Goal: Navigation & Orientation: Find specific page/section

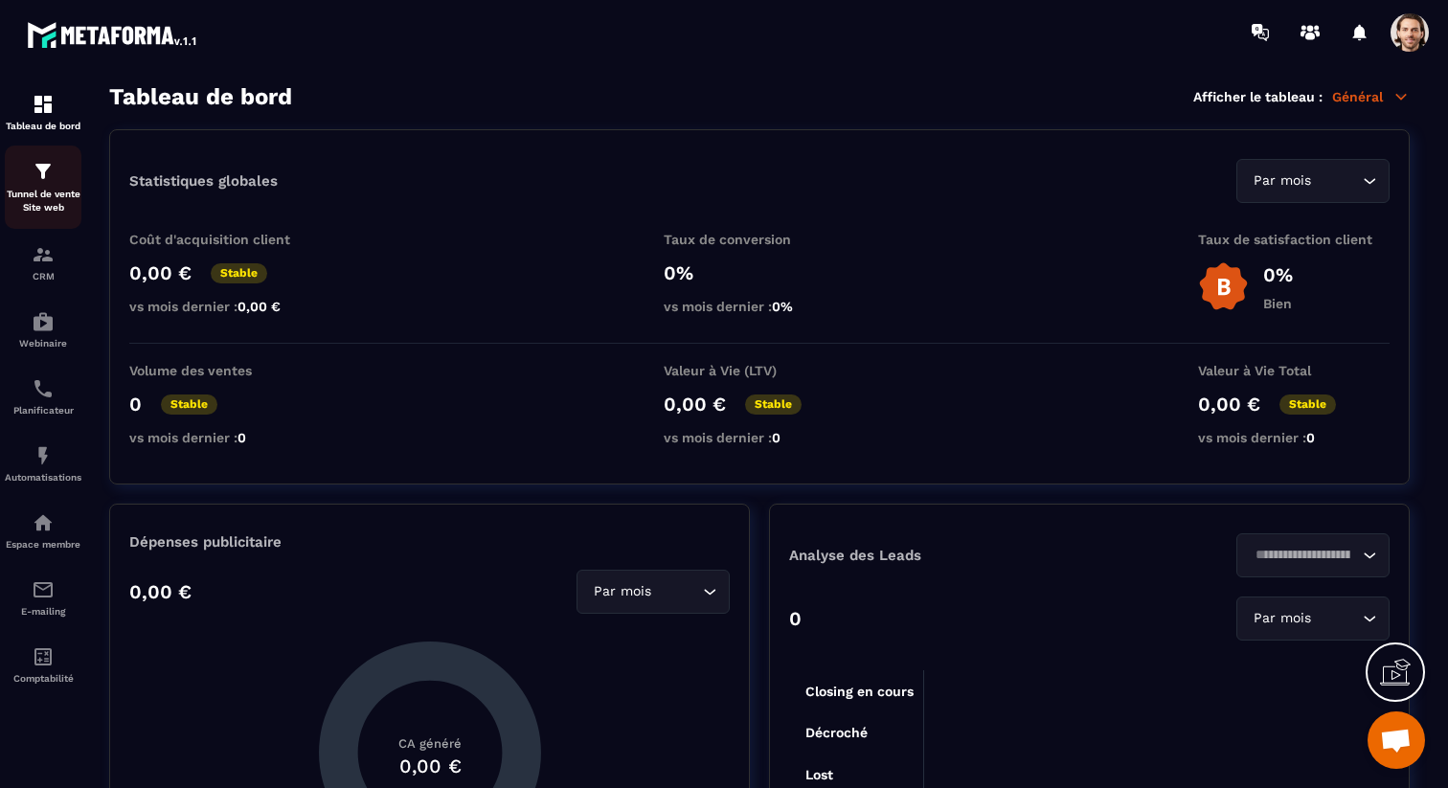
click at [49, 179] on img at bounding box center [43, 171] width 23 height 23
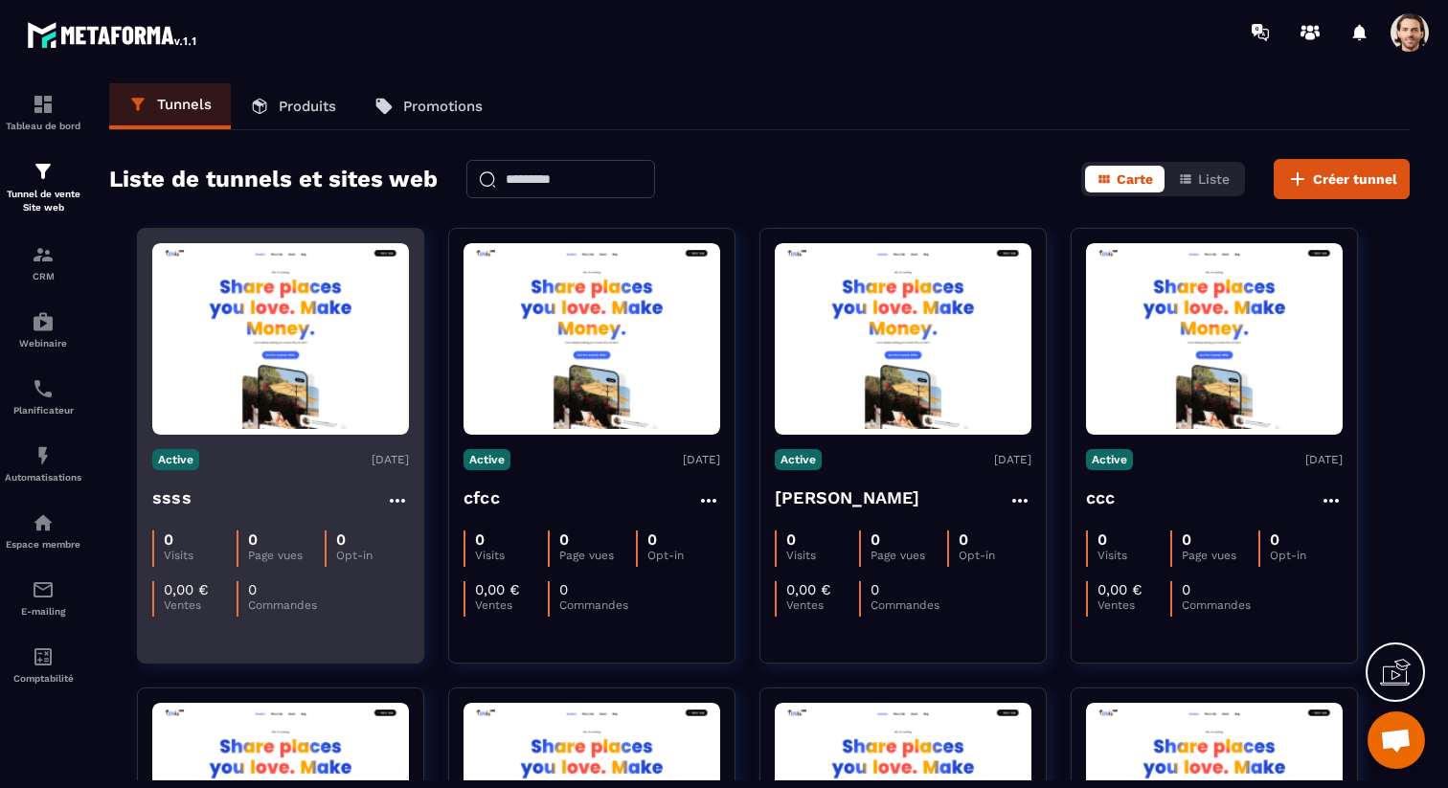
click at [189, 501] on h4 "ssss" at bounding box center [171, 497] width 39 height 27
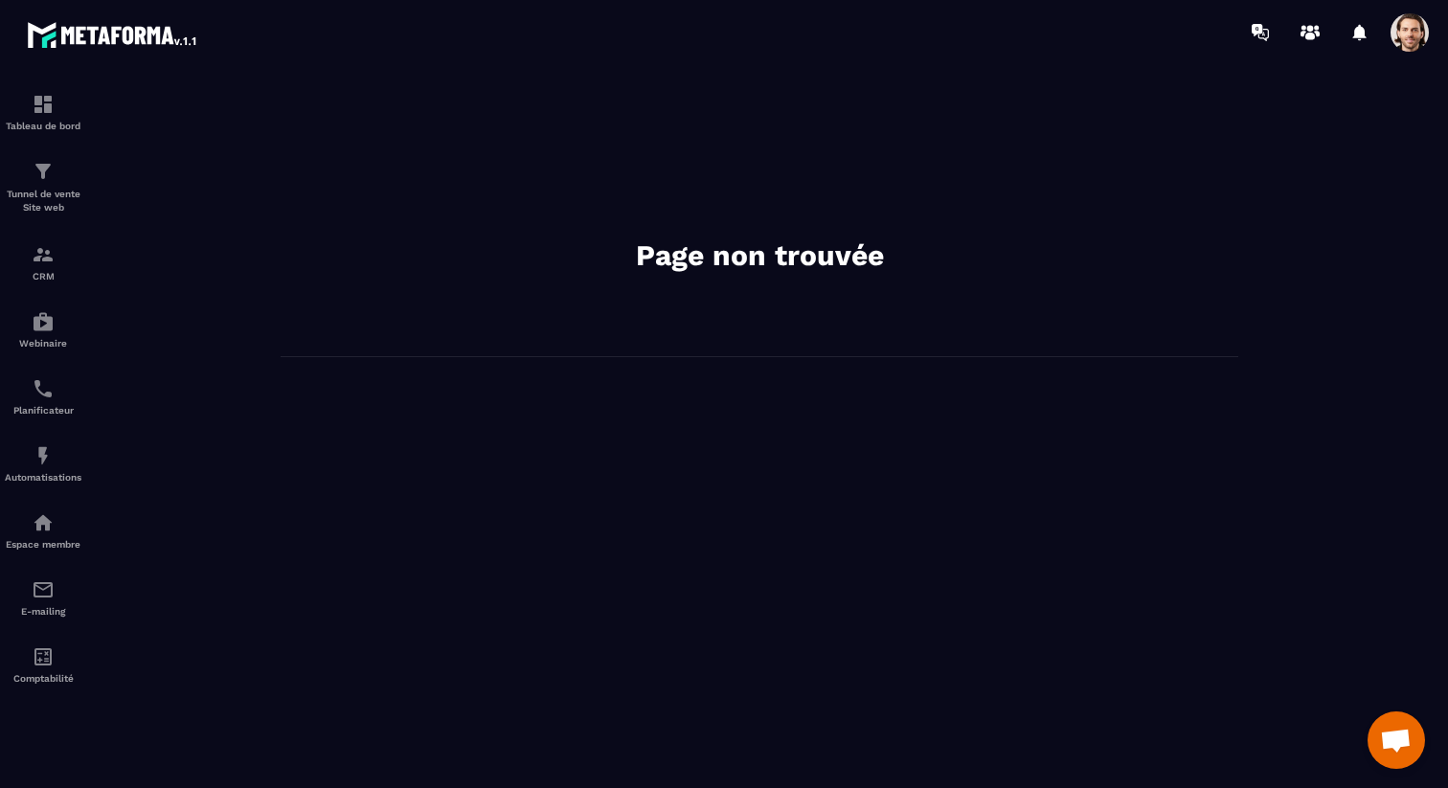
click at [1411, 42] on span at bounding box center [1409, 32] width 38 height 38
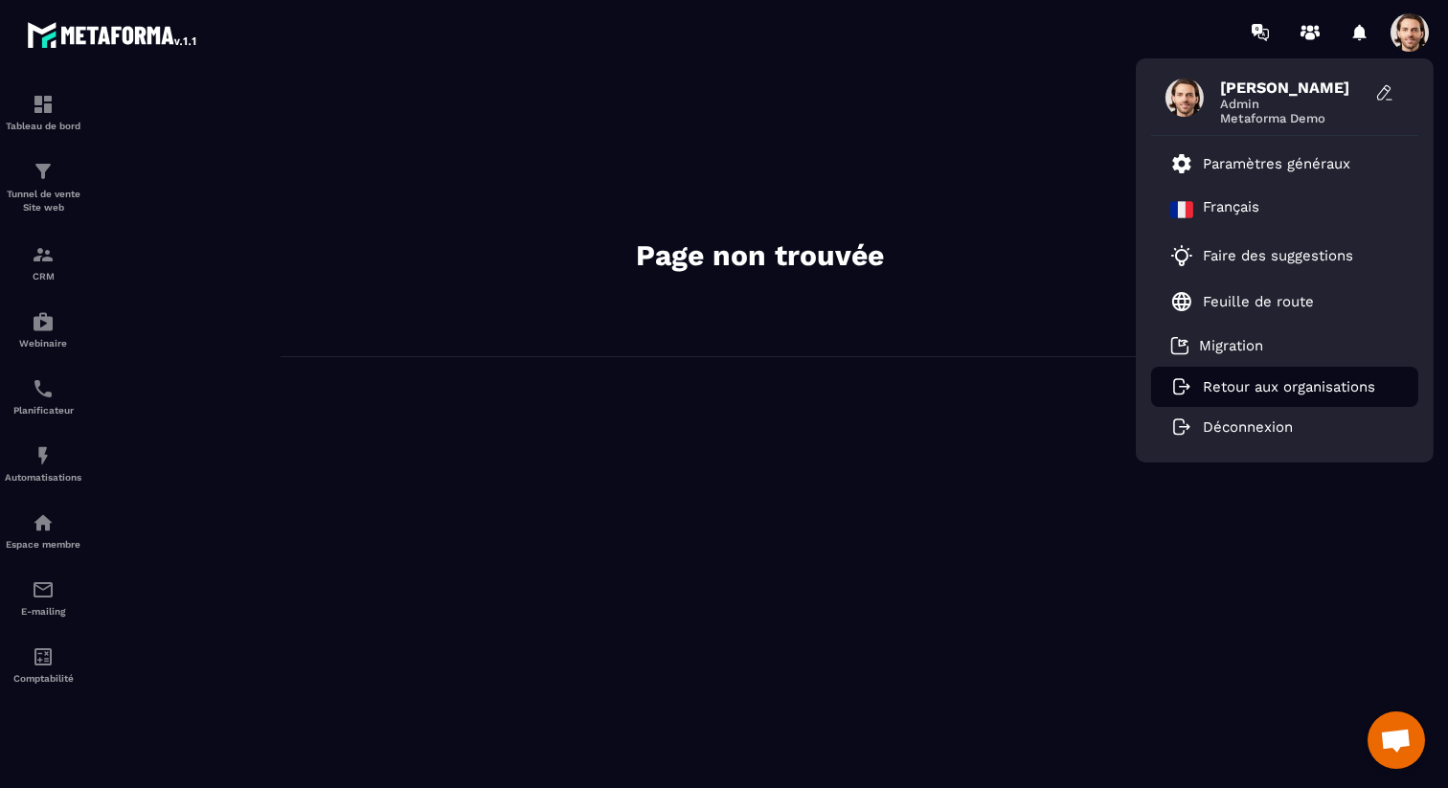
click at [1279, 382] on p "Retour aux organisations" at bounding box center [1289, 386] width 172 height 17
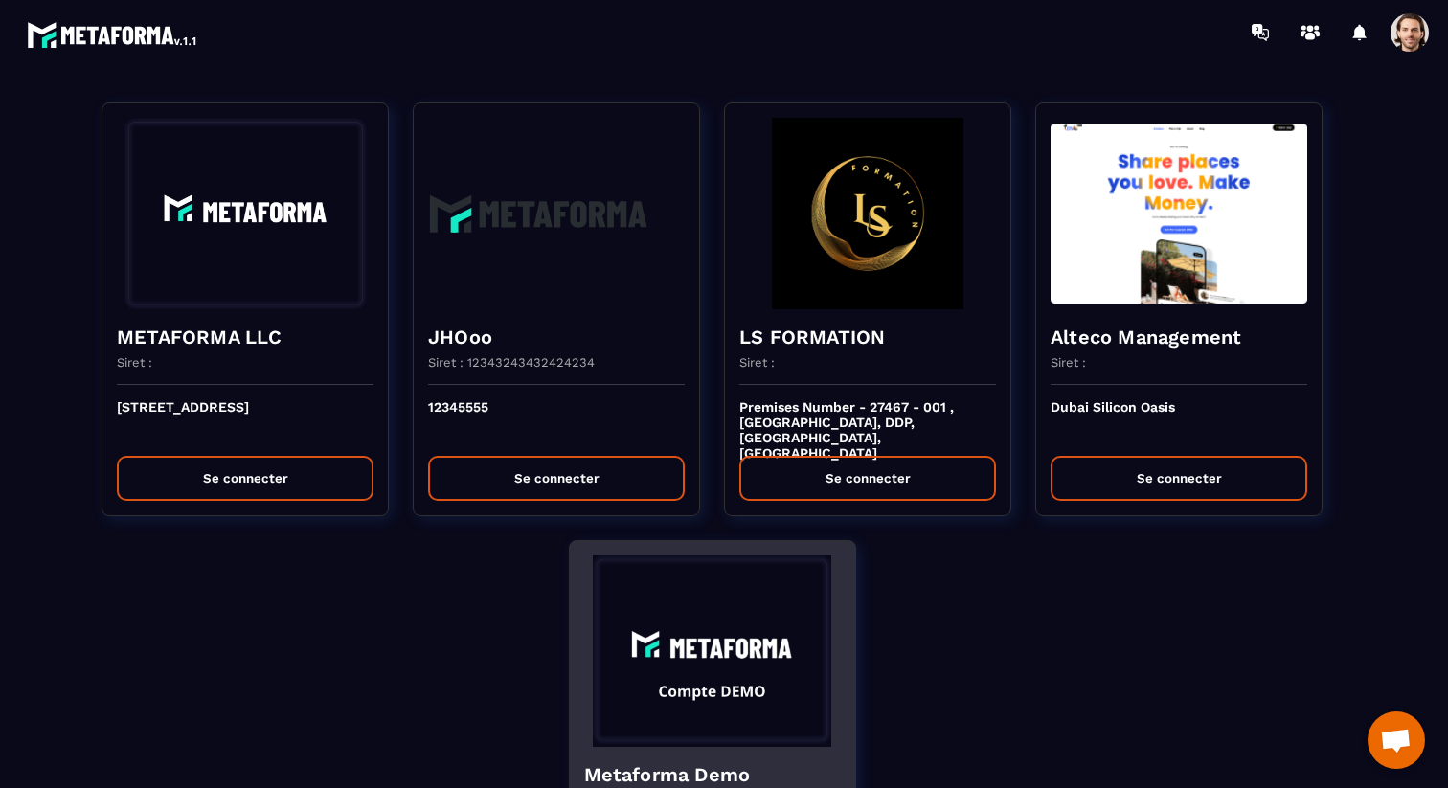
click at [688, 747] on div "Metaforma Demo Siret :" at bounding box center [712, 785] width 285 height 76
